Goal: Information Seeking & Learning: Understand process/instructions

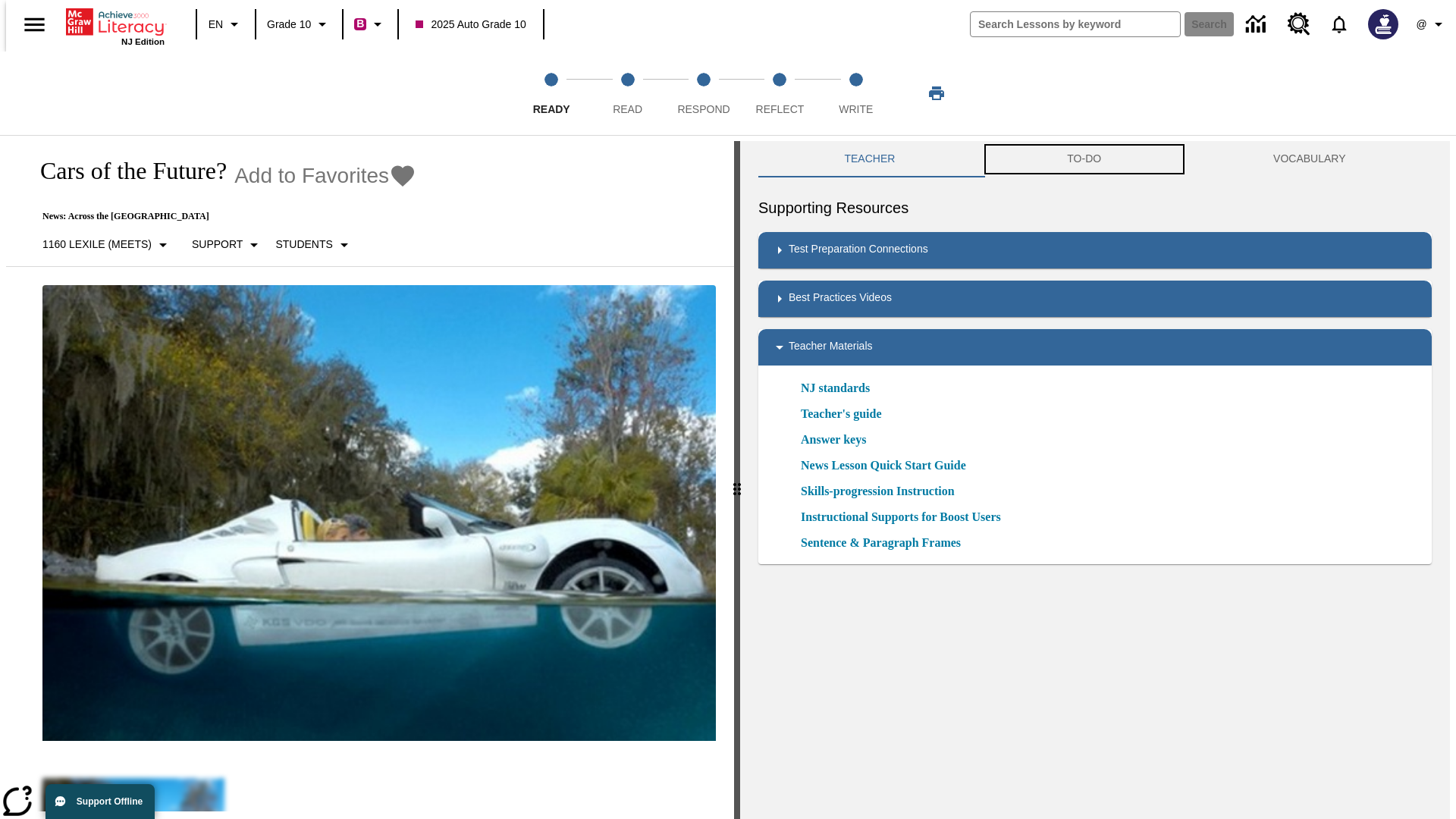
click at [1084, 159] on button "TO-DO" at bounding box center [1084, 159] width 207 height 36
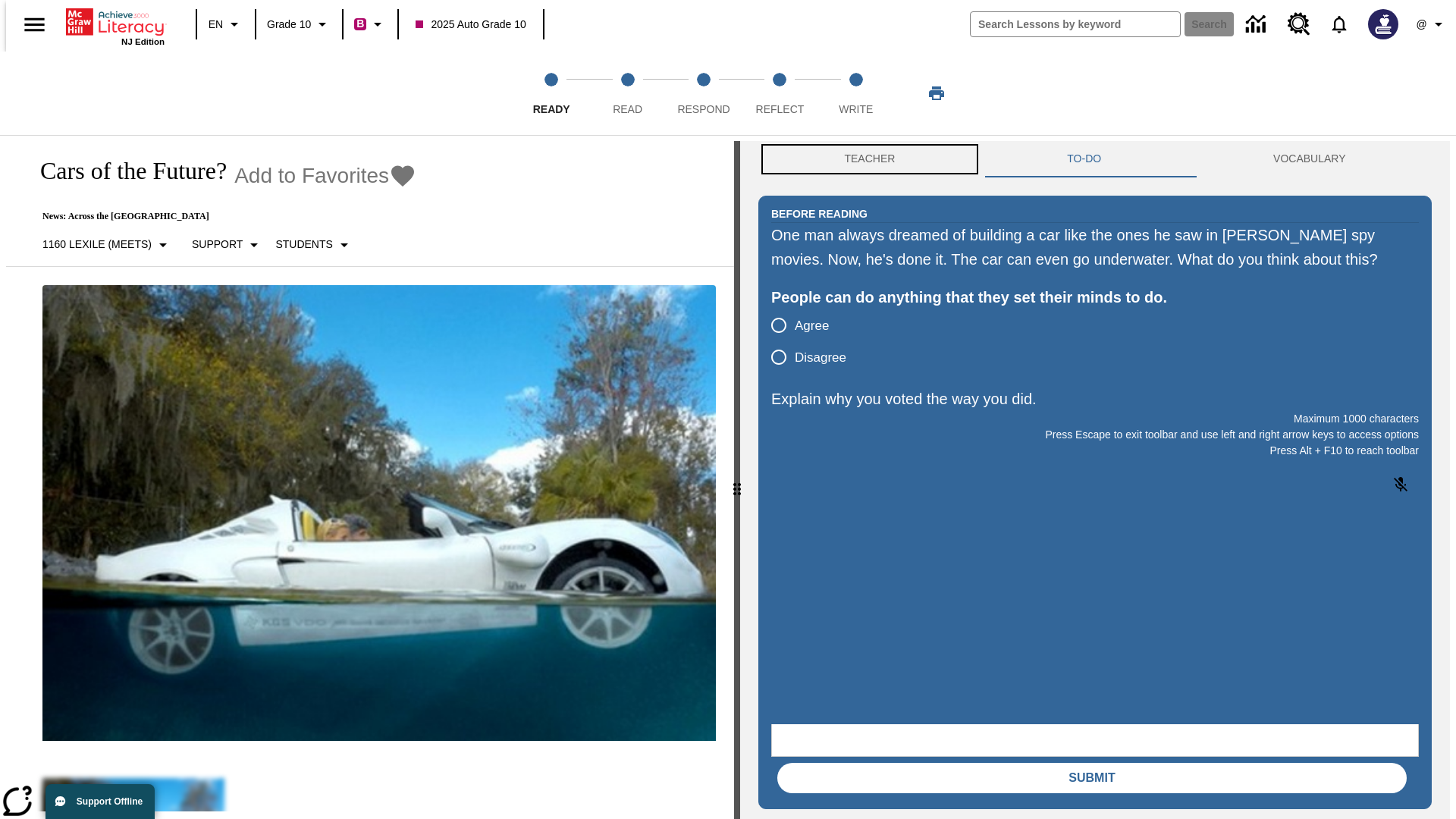
scroll to position [1, 0]
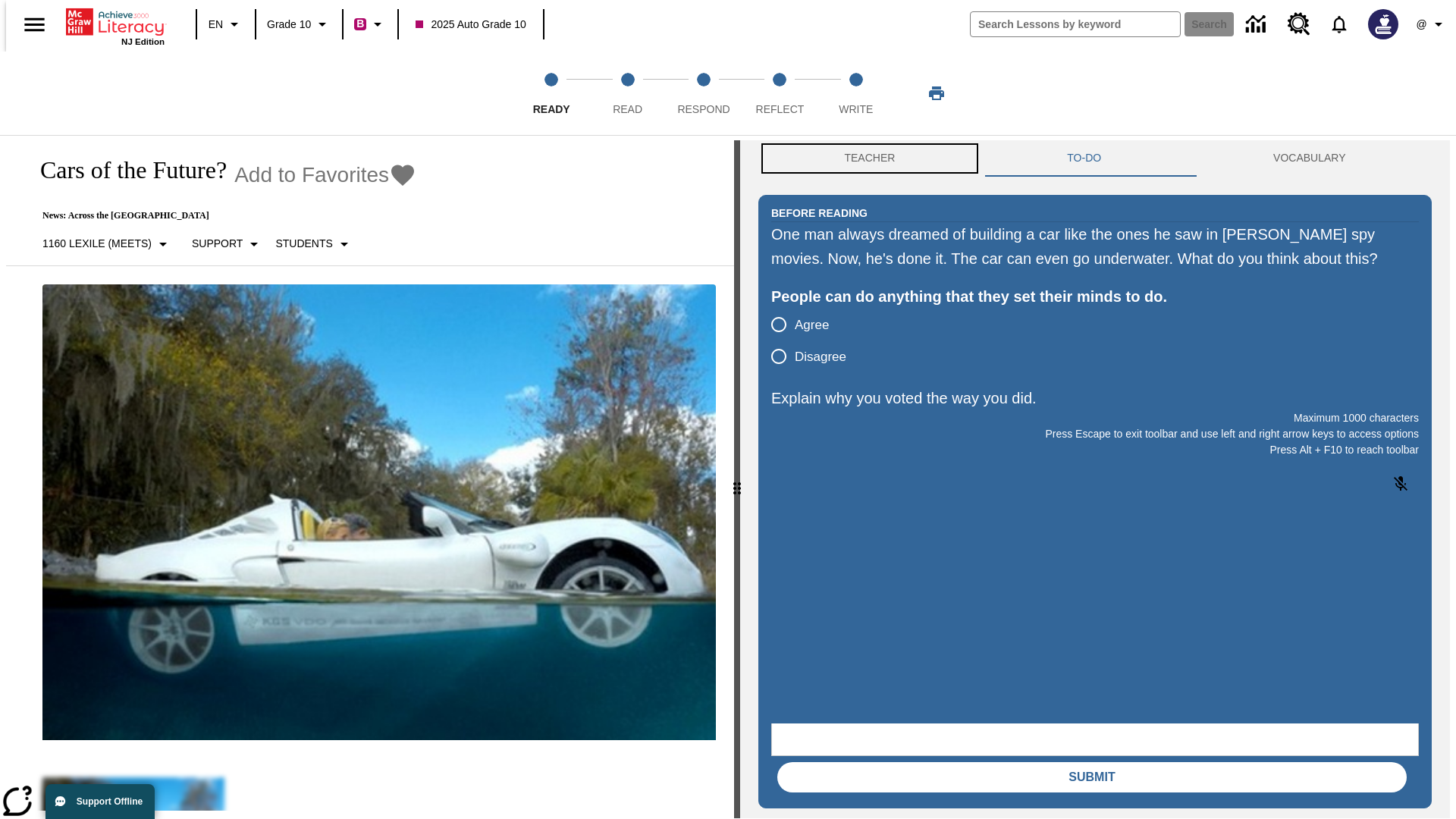
click at [865, 159] on button "Teacher" at bounding box center [870, 158] width 223 height 36
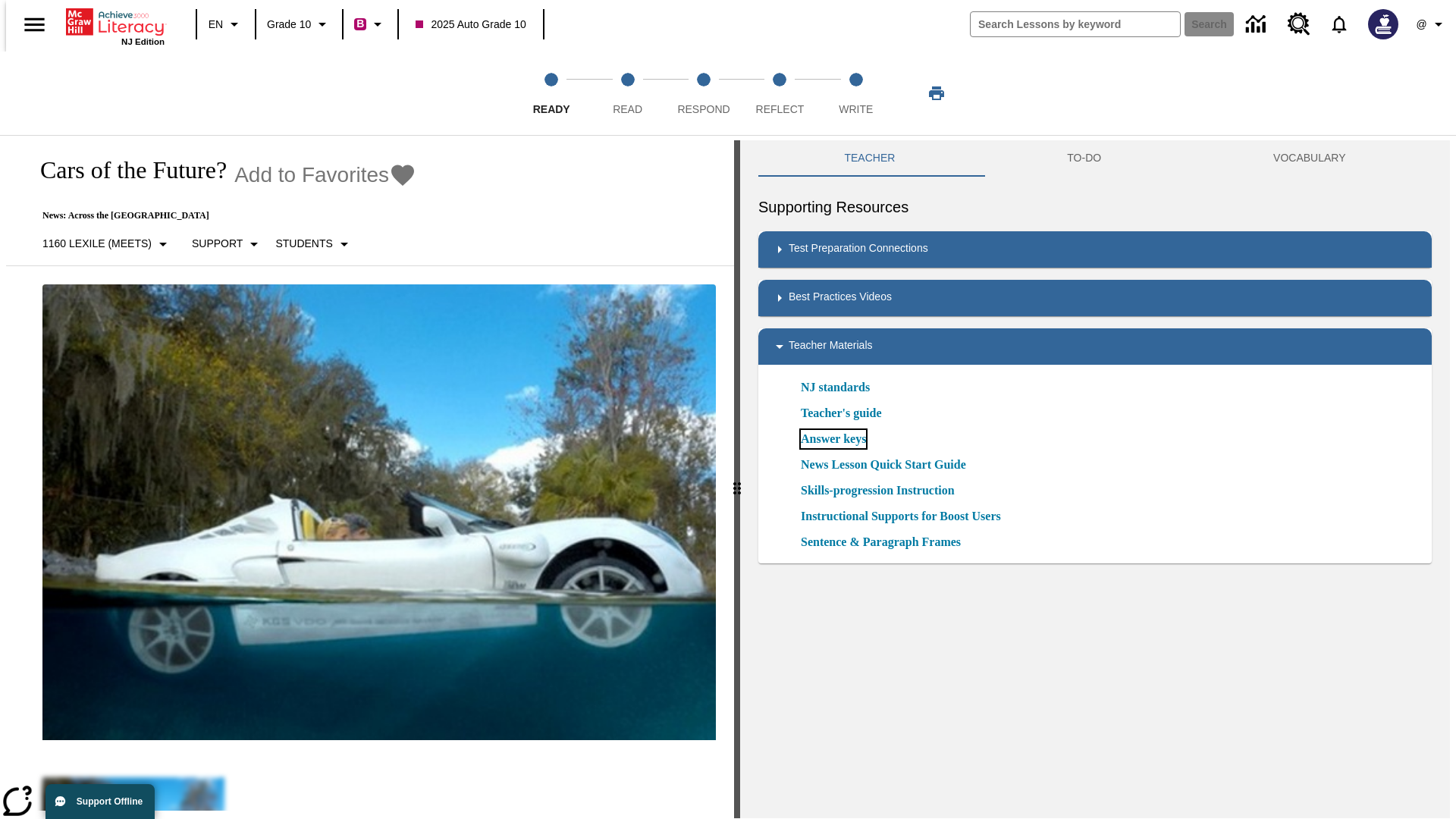
click at [833, 439] on link "Answer keys" at bounding box center [833, 439] width 65 height 19
click at [627, 94] on span "Read" at bounding box center [627, 103] width 29 height 27
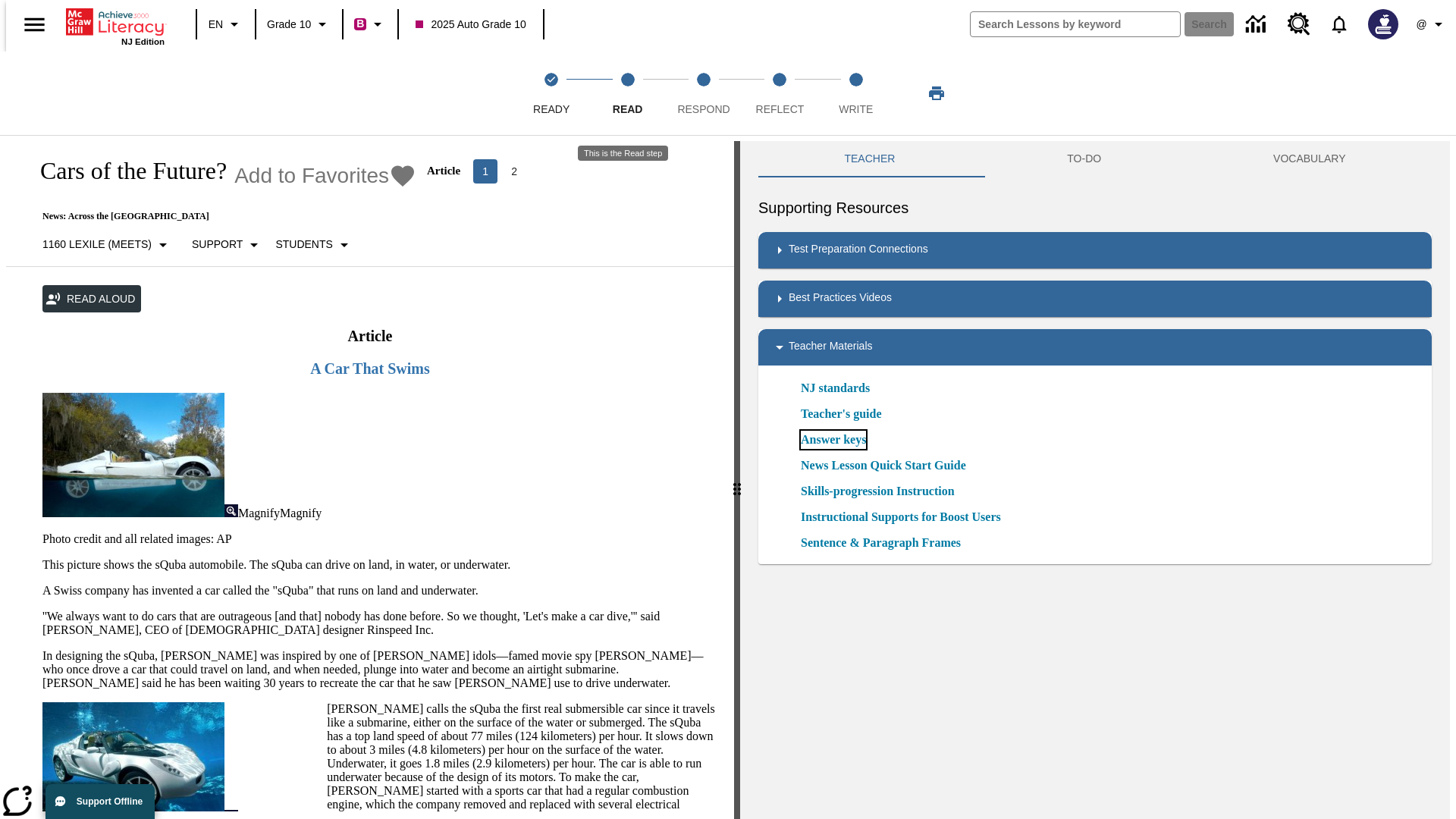
click at [833, 440] on link "Answer keys" at bounding box center [833, 440] width 65 height 19
click at [704, 94] on span "Respond" at bounding box center [704, 103] width 53 height 27
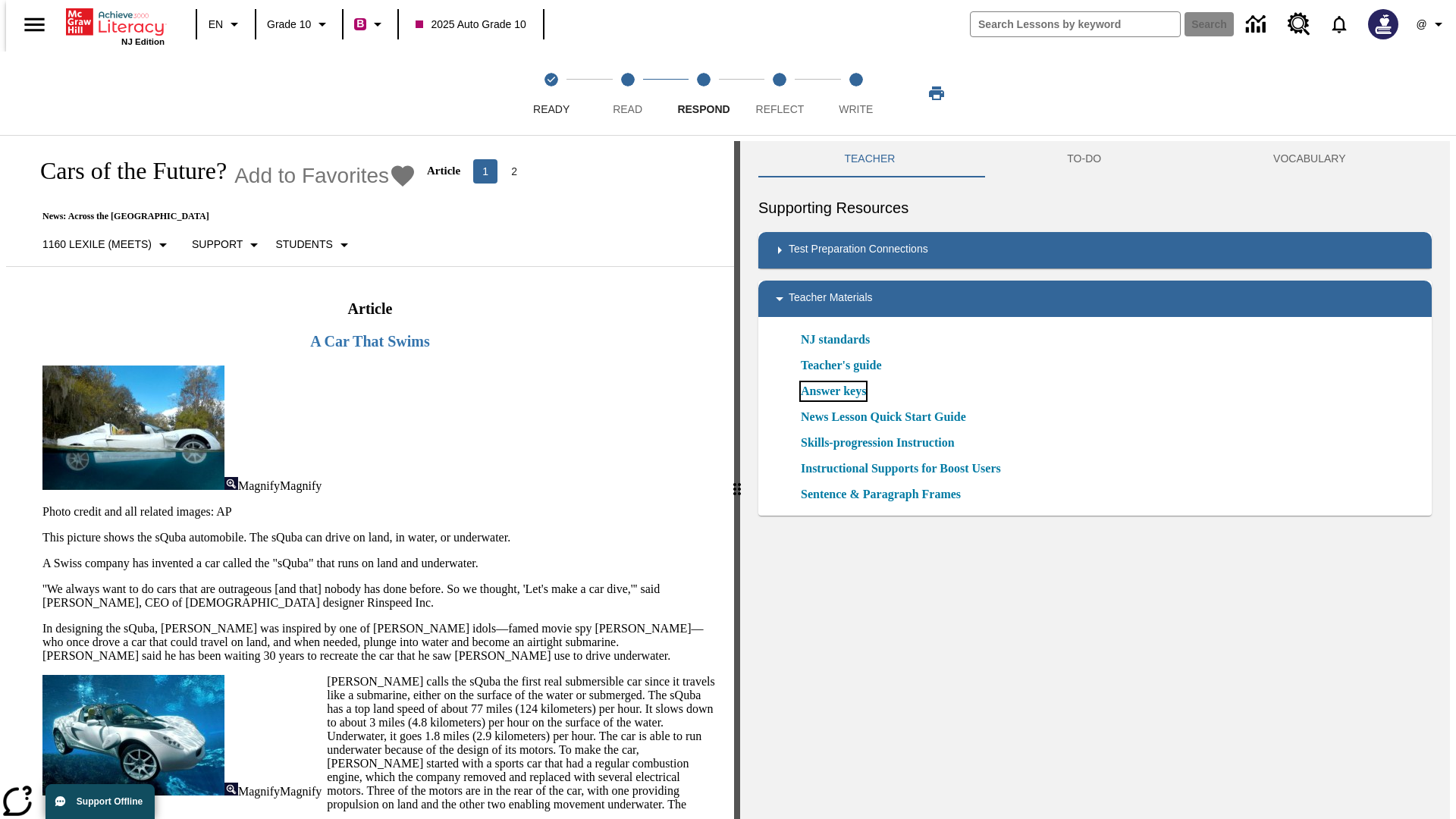
click at [833, 391] on link "Answer keys" at bounding box center [833, 391] width 65 height 19
click at [780, 94] on span "Reflect" at bounding box center [780, 103] width 49 height 27
click at [833, 391] on link "Answer keys" at bounding box center [833, 391] width 65 height 19
